Goal: Information Seeking & Learning: Learn about a topic

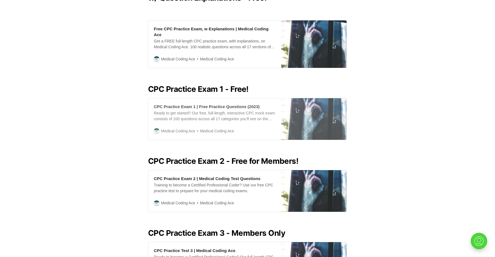
click at [279, 116] on div "CPC Practice Exam 1 | Free Practice Questions (2023) Ready to get started? Our …" at bounding box center [214, 119] width 133 height 42
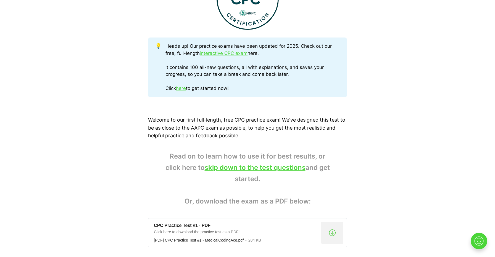
scroll to position [265, 0]
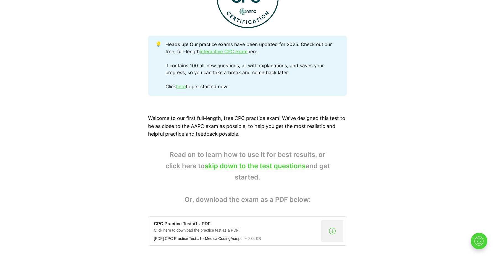
click at [183, 88] on link "here" at bounding box center [181, 87] width 10 height 6
